Goal: Find contact information: Find contact information

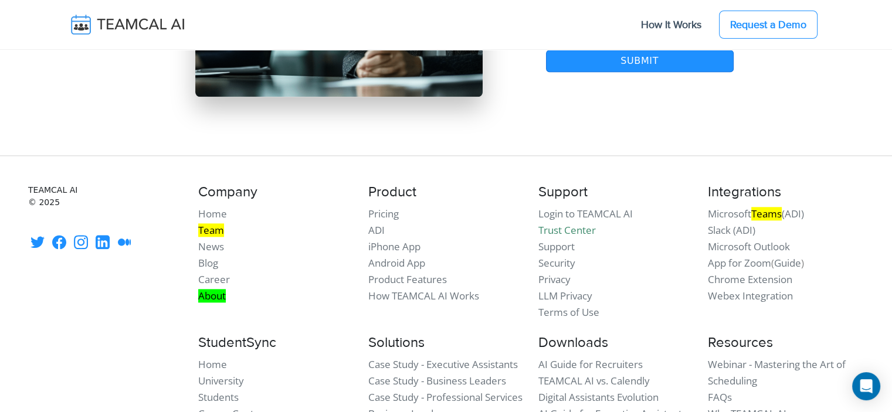
scroll to position [10295, 0]
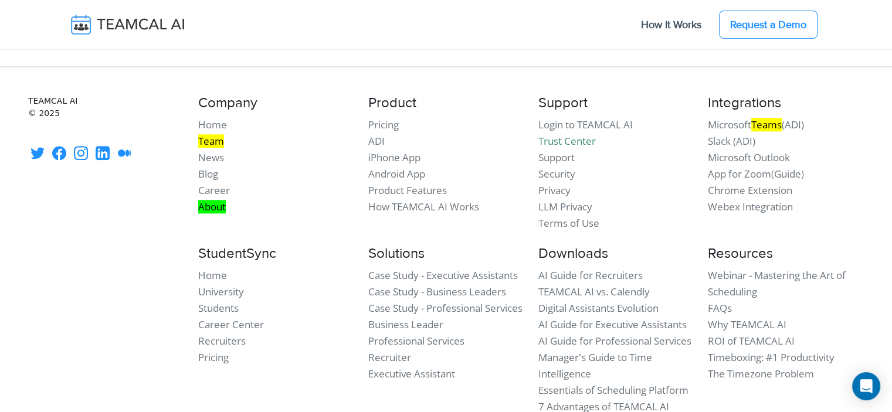
click at [211, 134] on multi-find-1-extension "Team" at bounding box center [211, 140] width 26 height 13
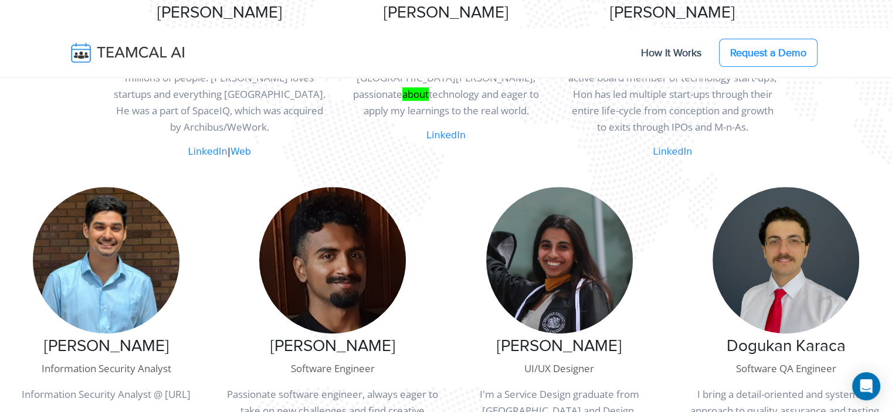
scroll to position [704, 0]
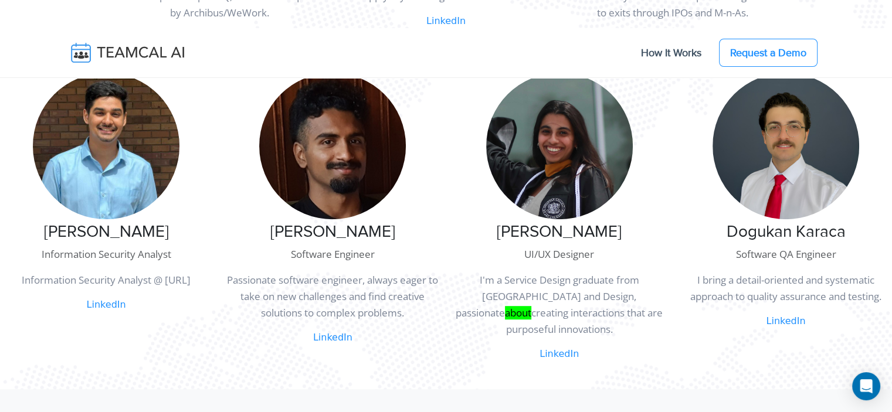
copy div "Raj Lal"
